Goal: Task Accomplishment & Management: Manage account settings

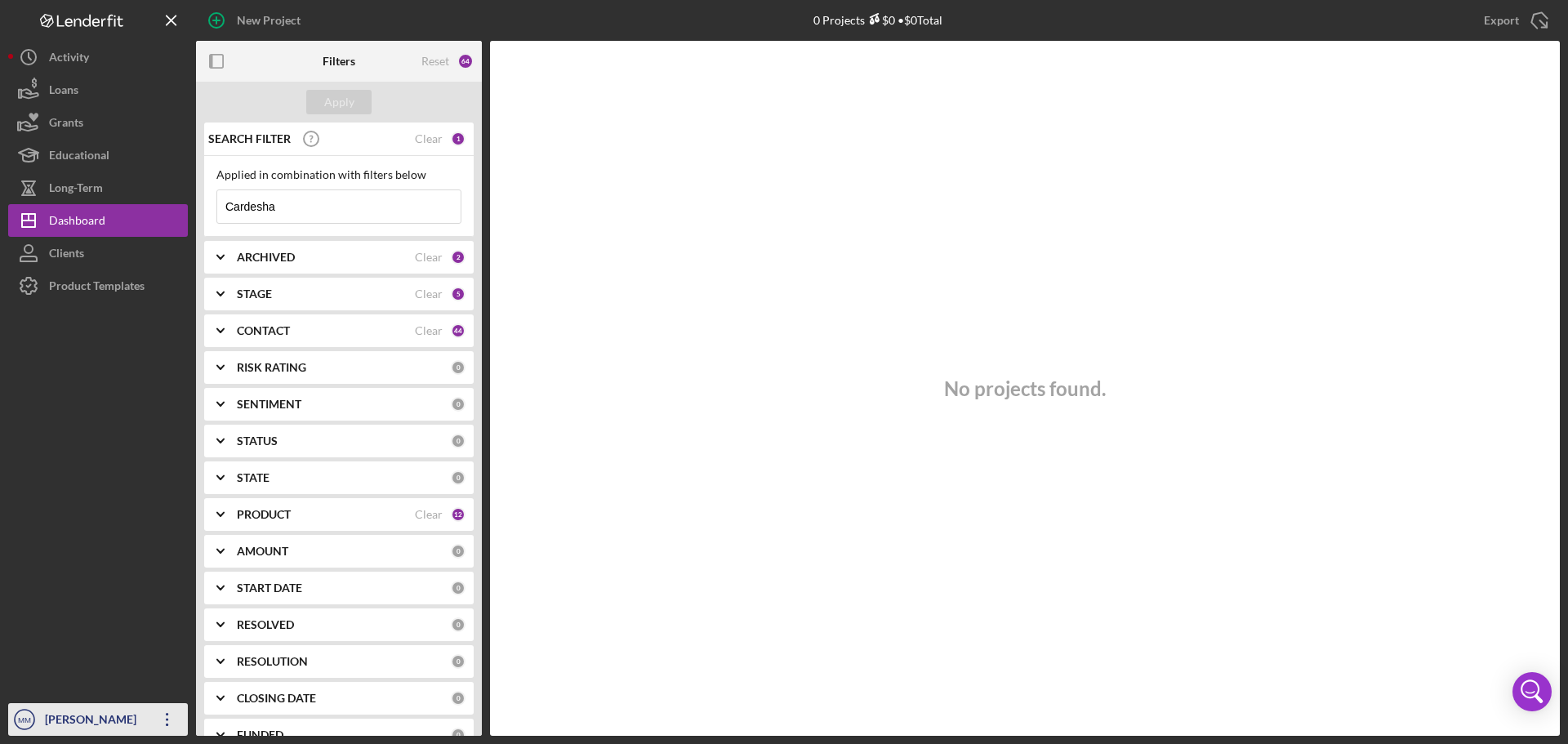
click at [171, 723] on icon "Icon/Overflow" at bounding box center [167, 719] width 41 height 41
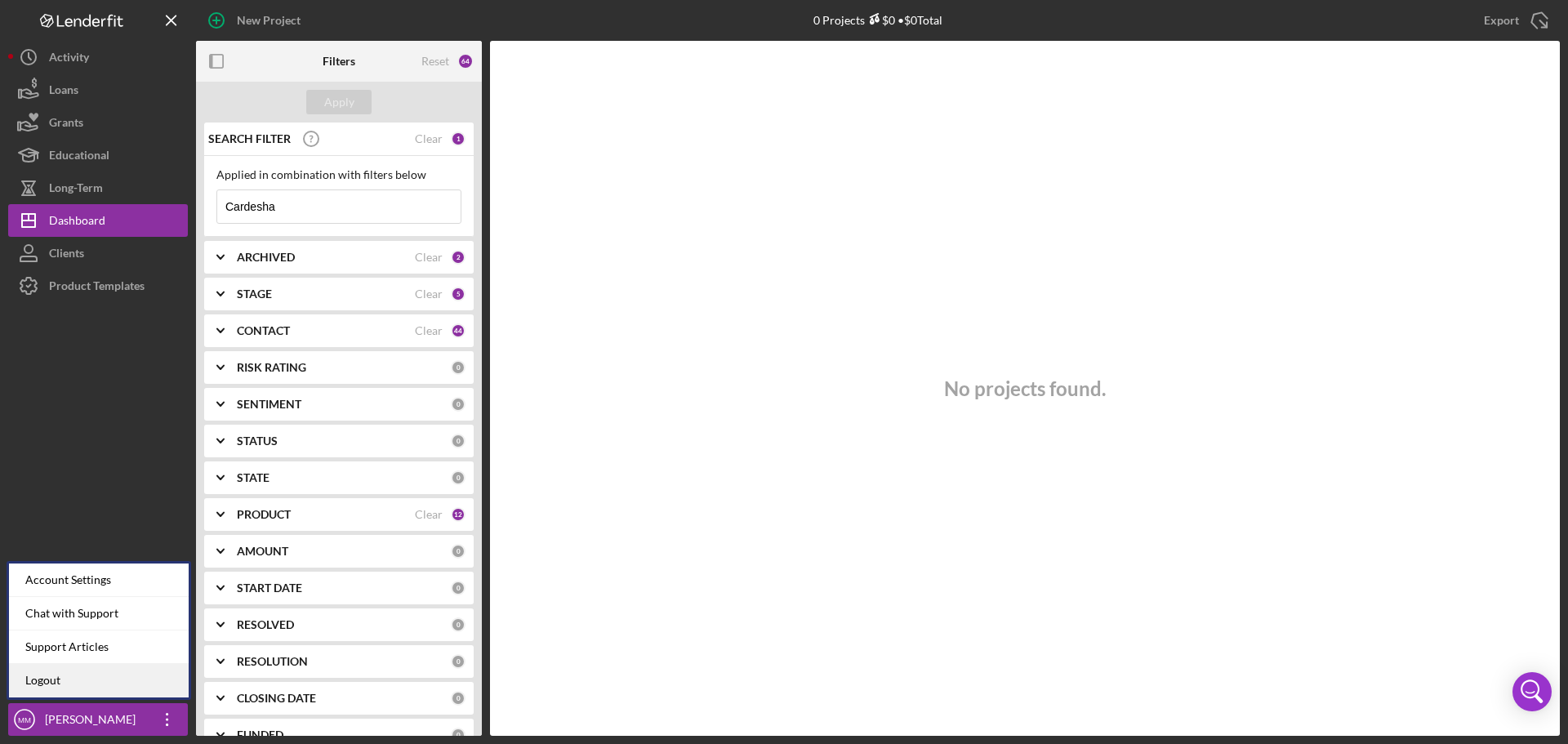
click at [99, 676] on link "Logout" at bounding box center [99, 681] width 180 height 34
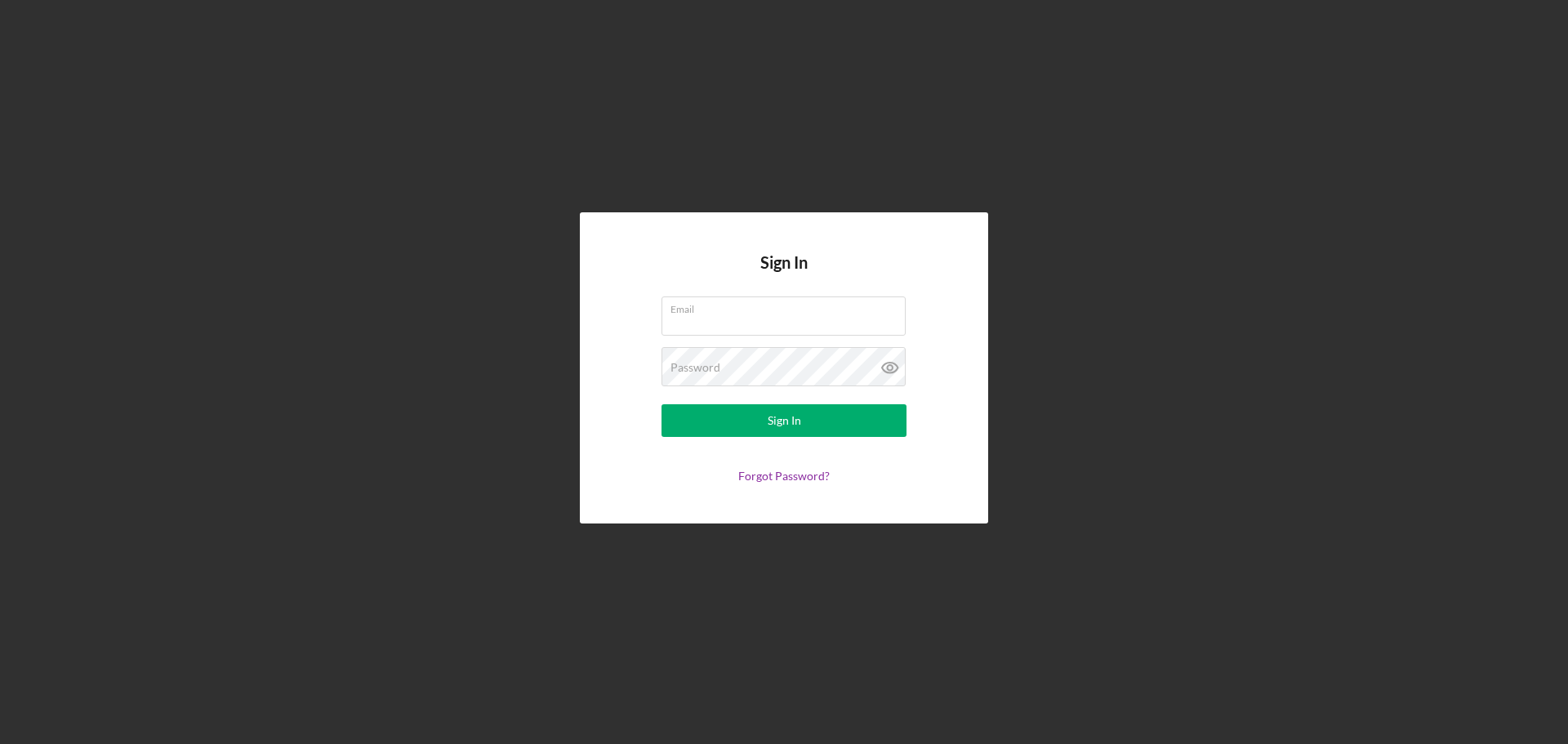
type input "[EMAIL_ADDRESS][DOMAIN_NAME]"
